Goal: Task Accomplishment & Management: Manage account settings

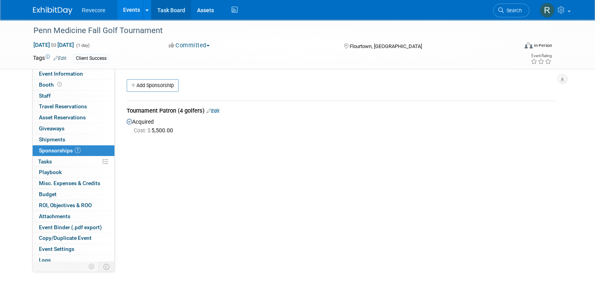
drag, startPoint x: 130, startPoint y: 13, endPoint x: 151, endPoint y: 2, distance: 23.4
click at [130, 13] on link "Events" at bounding box center [131, 10] width 29 height 20
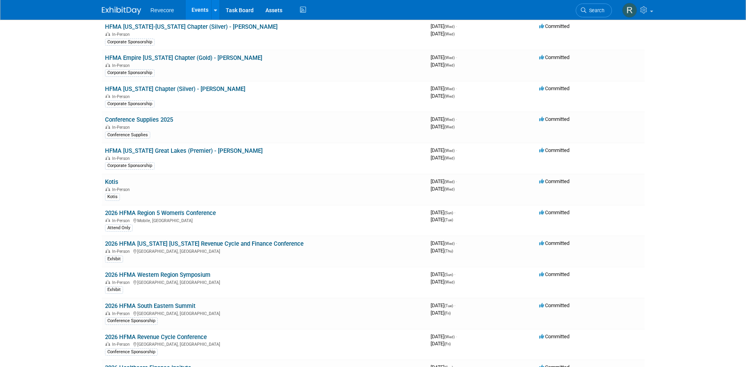
scroll to position [787, 0]
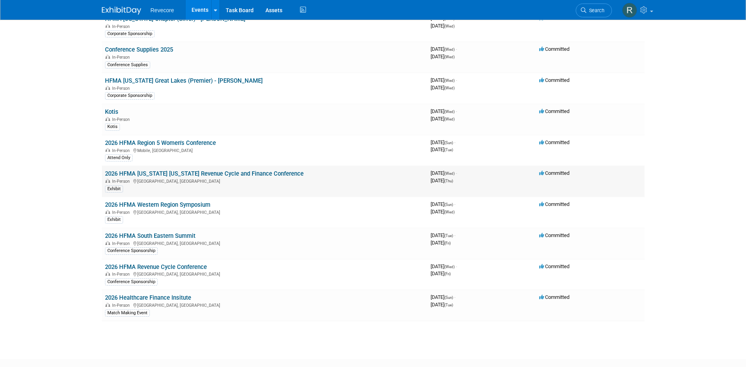
click at [199, 173] on link "2026 HFMA [US_STATE] [US_STATE] Revenue Cycle and Finance Conference" at bounding box center [204, 173] width 199 height 7
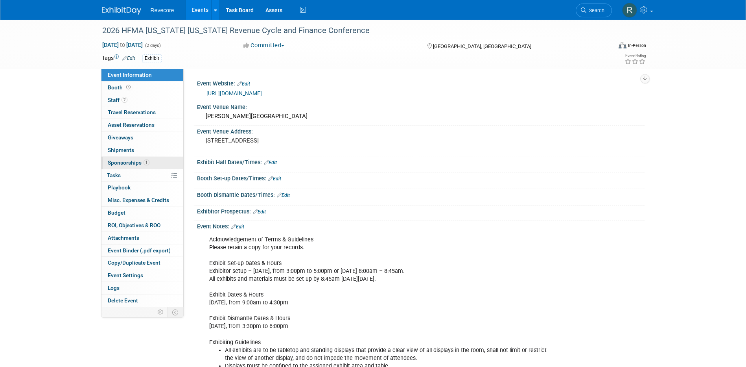
click at [149, 162] on link "1 Sponsorships 1" at bounding box center [142, 163] width 82 height 12
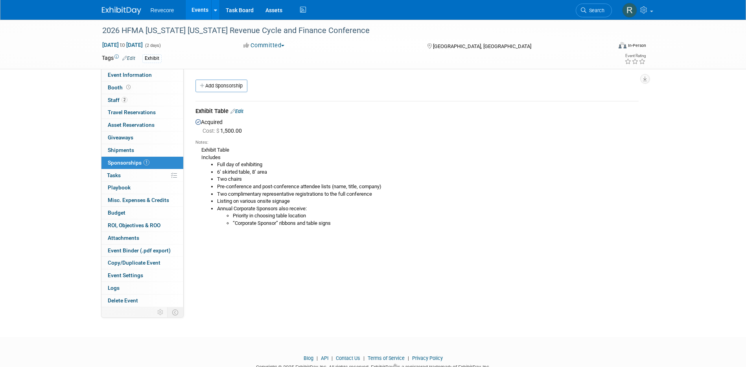
click at [241, 111] on link "Edit" at bounding box center [236, 111] width 13 height 6
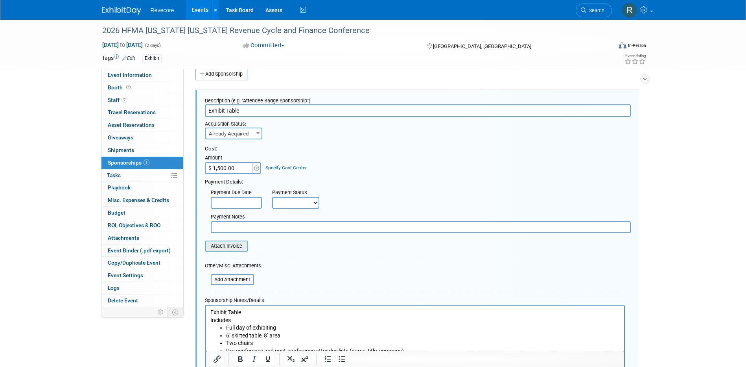
click at [242, 249] on input "file" at bounding box center [201, 245] width 94 height 9
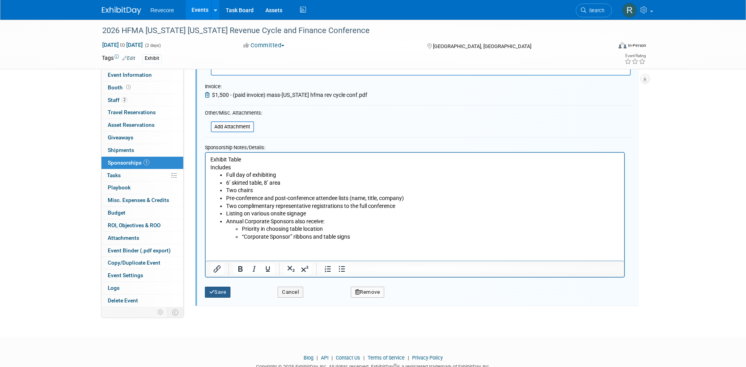
click at [221, 290] on button "Save" at bounding box center [218, 291] width 26 height 11
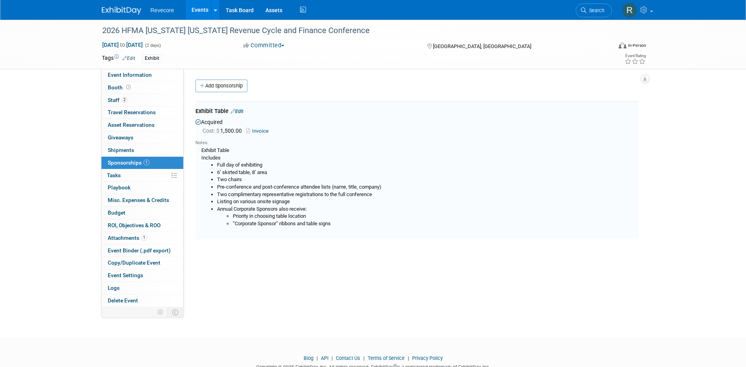
click at [187, 10] on link "Events" at bounding box center [200, 10] width 29 height 20
